Goal: Navigation & Orientation: Find specific page/section

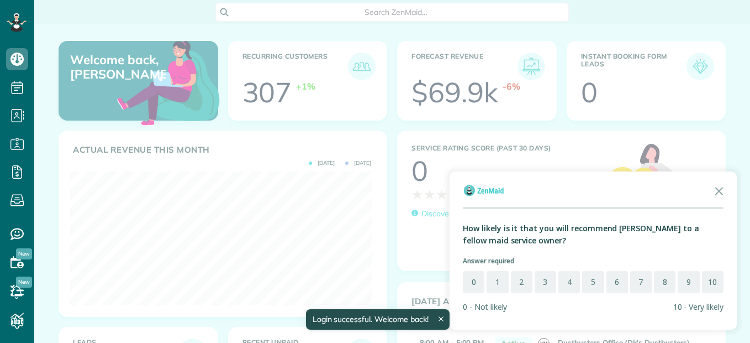
scroll to position [134, 301]
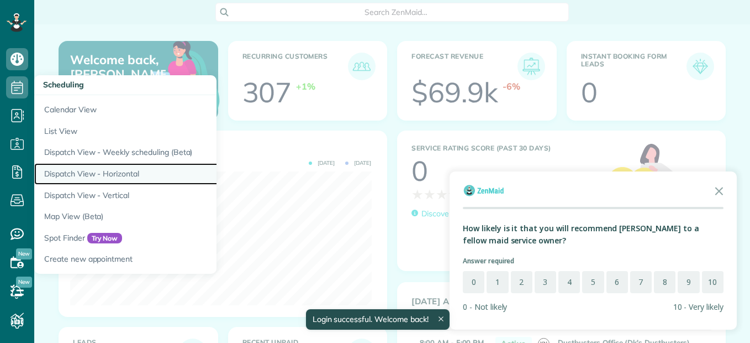
click at [113, 172] on link "Dispatch View - Horizontal" at bounding box center [172, 174] width 276 height 22
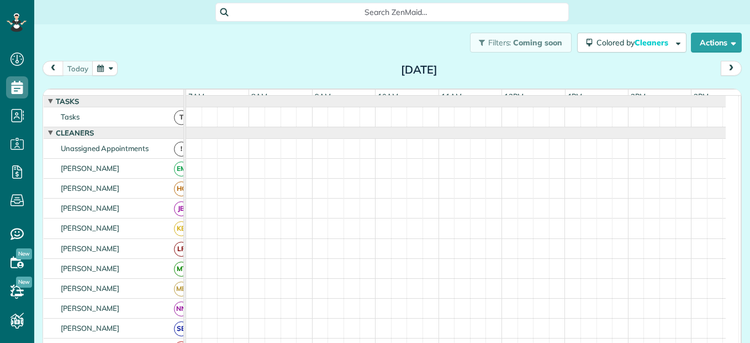
scroll to position [5, 5]
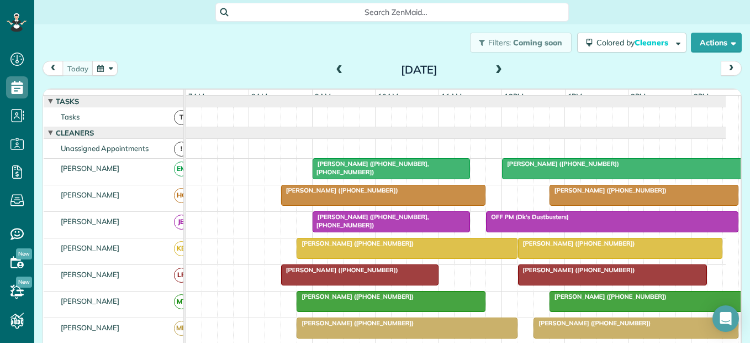
click at [275, 57] on div "Filters: Coming soon Colored by Cleaners Color by Cleaner Color by Team Color b…" at bounding box center [392, 42] width 716 height 36
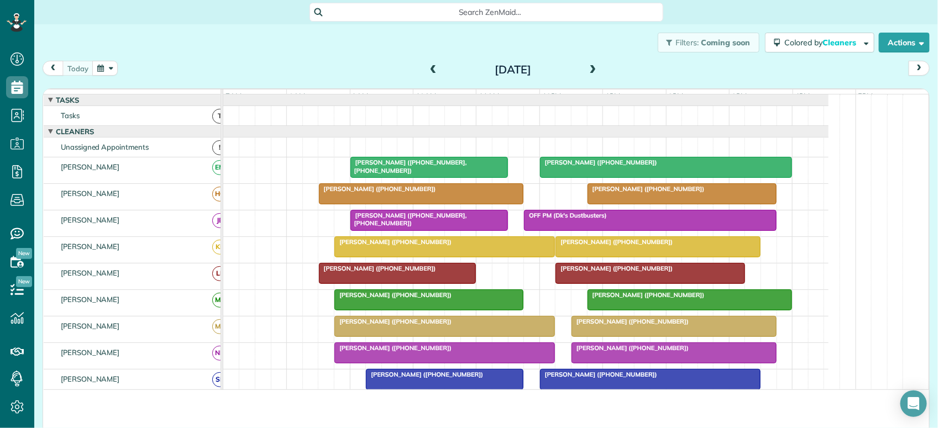
scroll to position [4, 4]
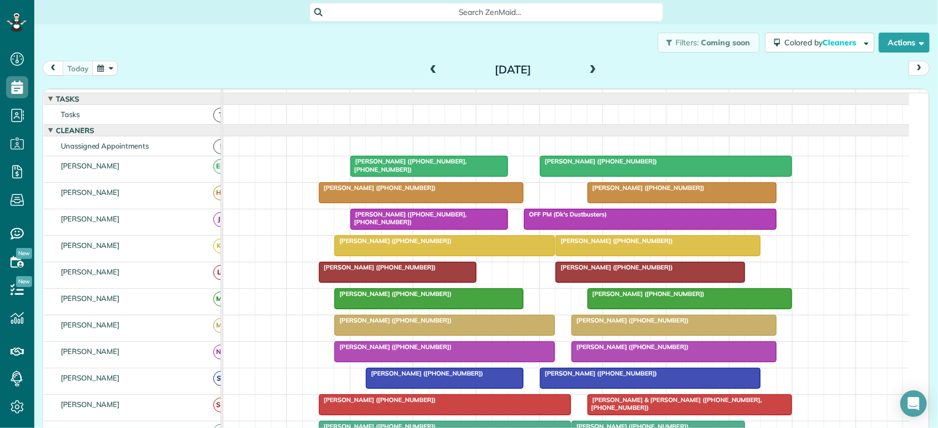
drag, startPoint x: 715, startPoint y: 0, endPoint x: 328, endPoint y: 68, distance: 392.8
click at [328, 68] on div "[DATE] [DATE]" at bounding box center [486, 71] width 887 height 20
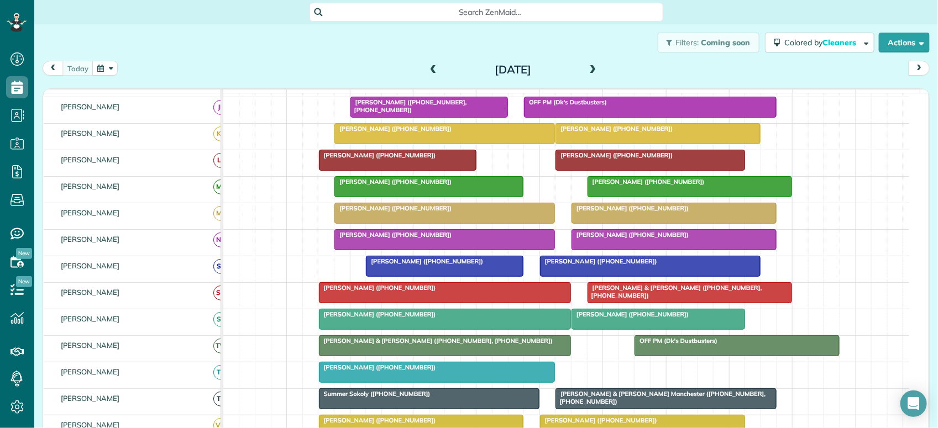
scroll to position [0, 0]
